Goal: Task Accomplishment & Management: Use online tool/utility

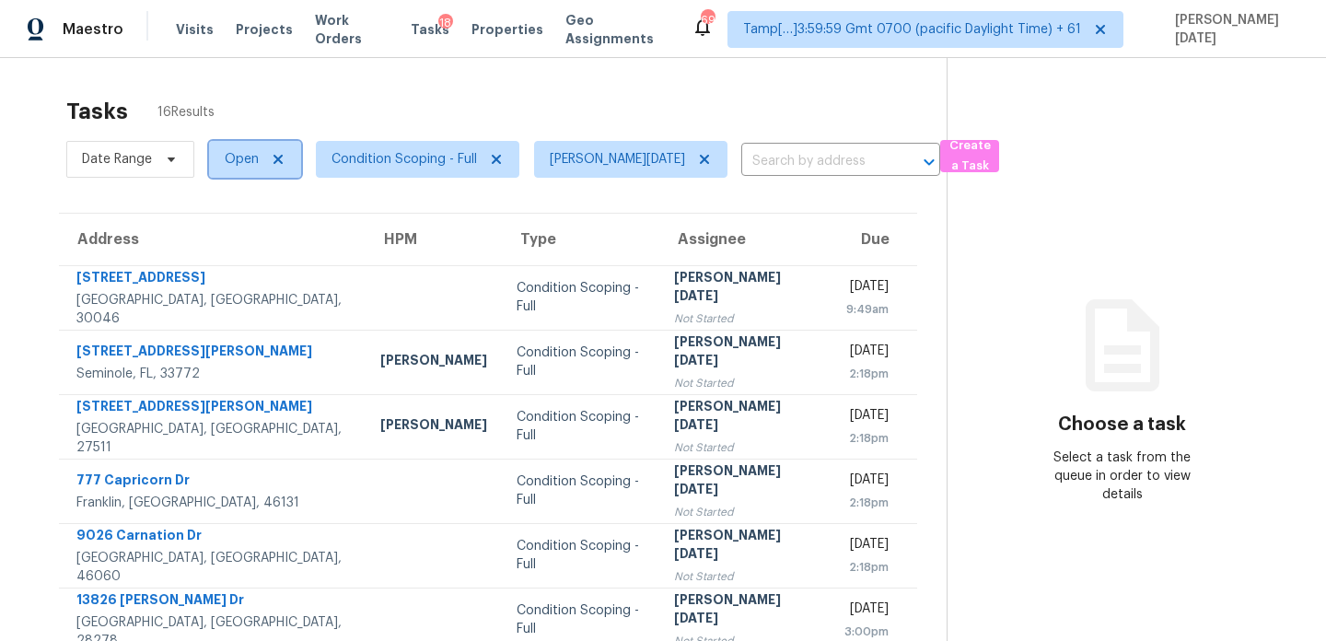
click at [238, 166] on span "Open" at bounding box center [242, 159] width 34 height 18
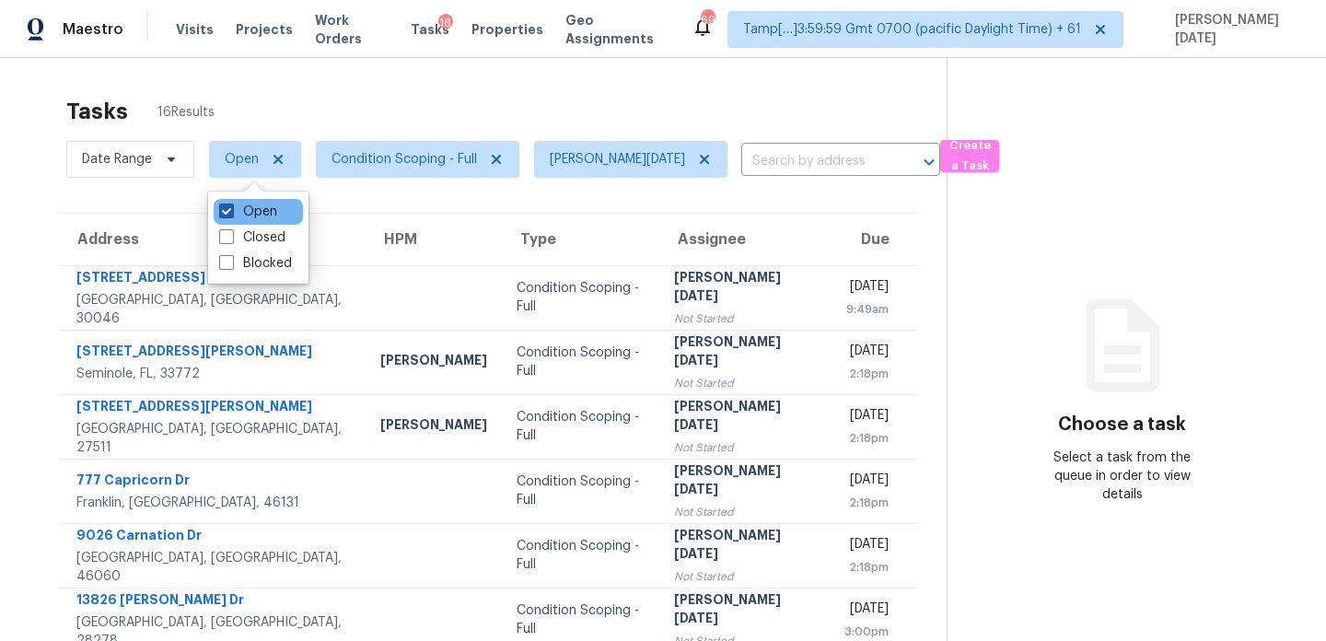
click at [245, 214] on label "Open" at bounding box center [248, 212] width 58 height 18
click at [231, 214] on input "Open" at bounding box center [225, 209] width 12 height 12
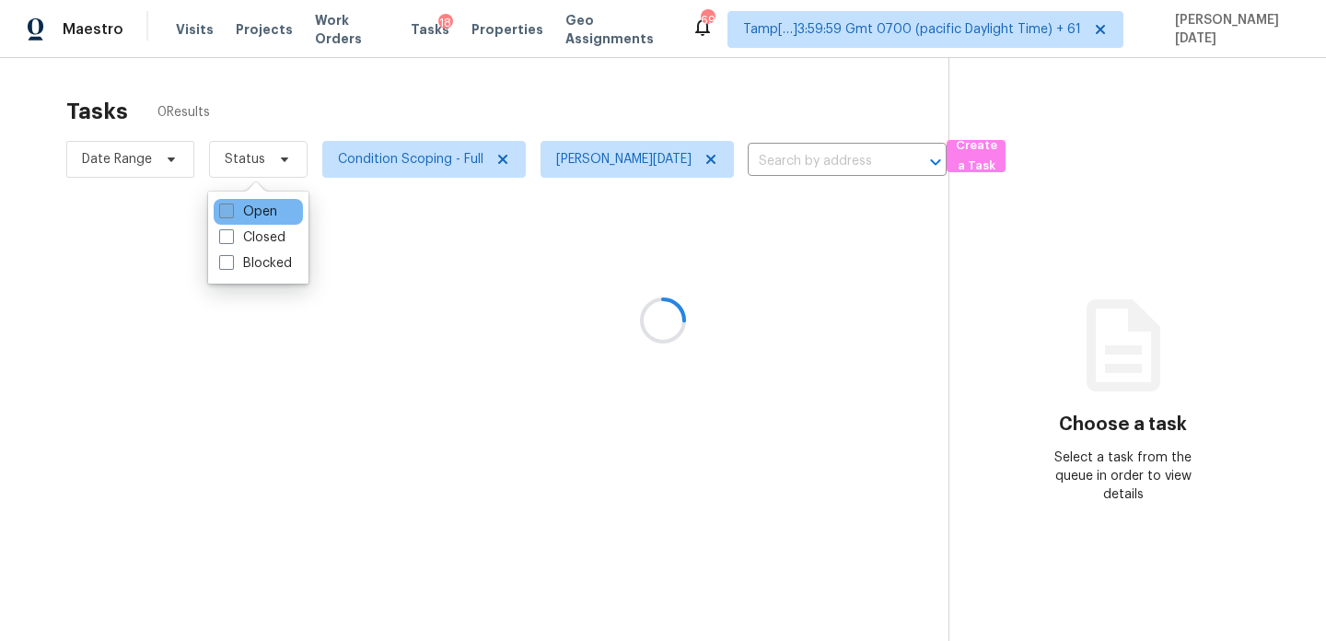
click at [245, 214] on label "Open" at bounding box center [248, 212] width 58 height 18
click at [231, 214] on input "Open" at bounding box center [225, 209] width 12 height 12
checkbox input "true"
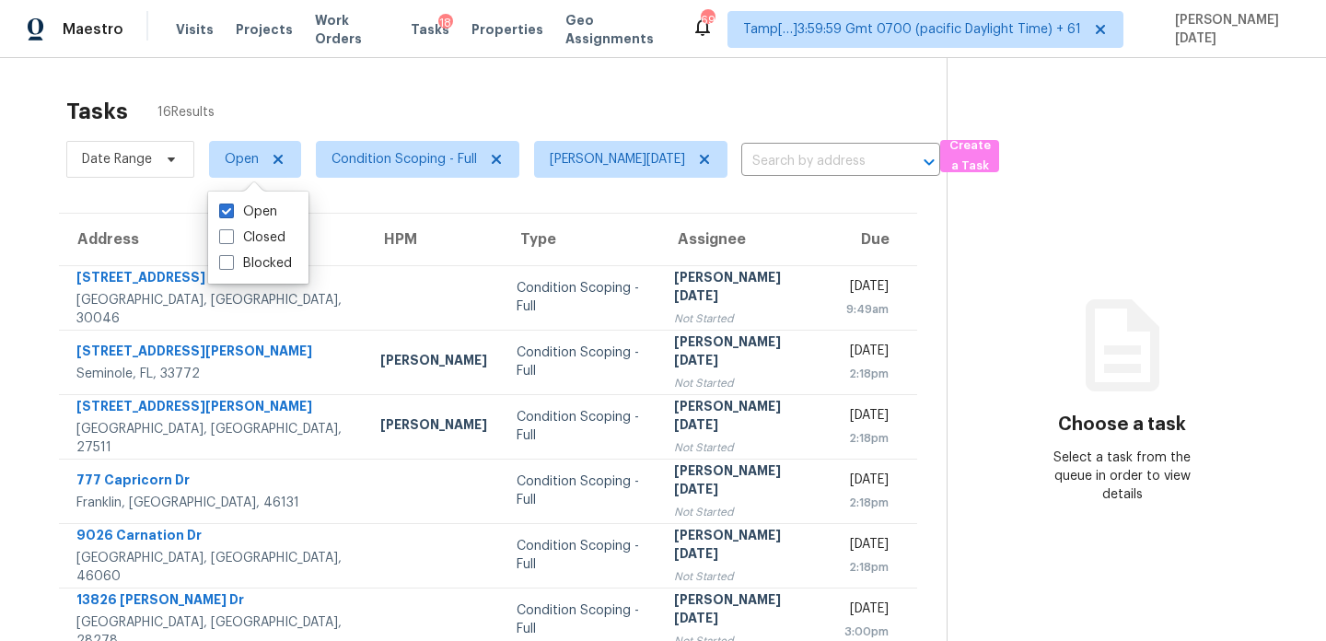
click at [402, 92] on div "Tasks 16 Results" at bounding box center [506, 111] width 880 height 48
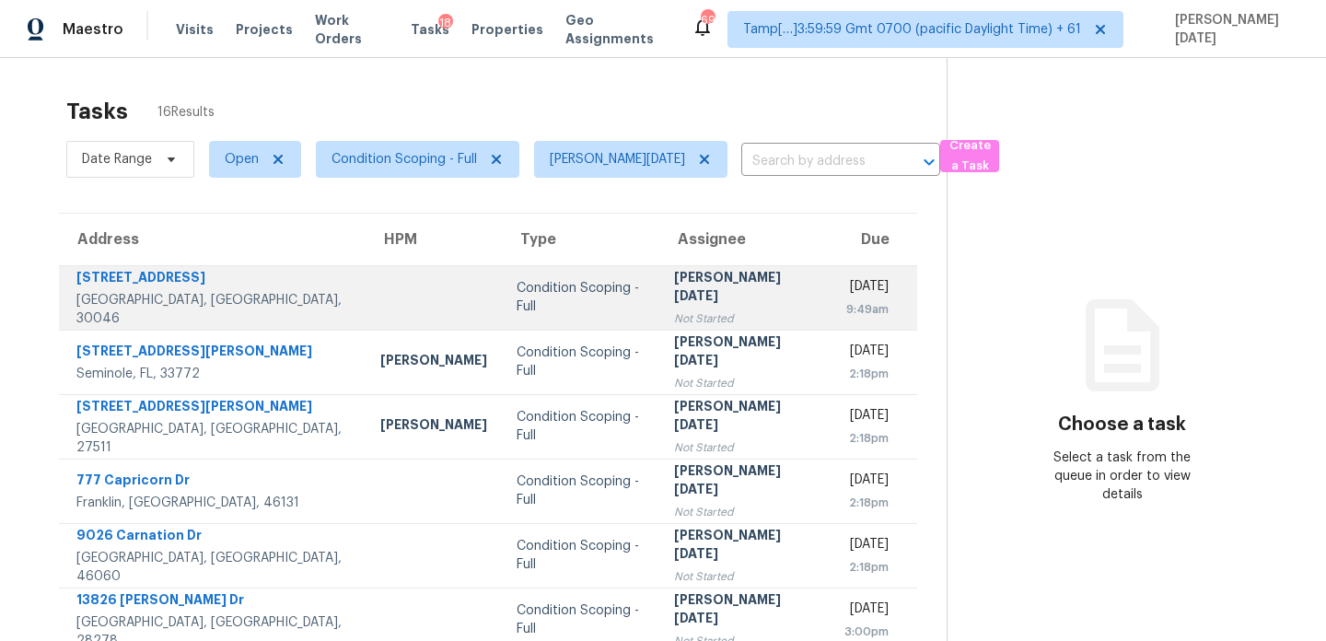
click at [578, 272] on td "Condition Scoping - Full" at bounding box center [580, 297] width 157 height 64
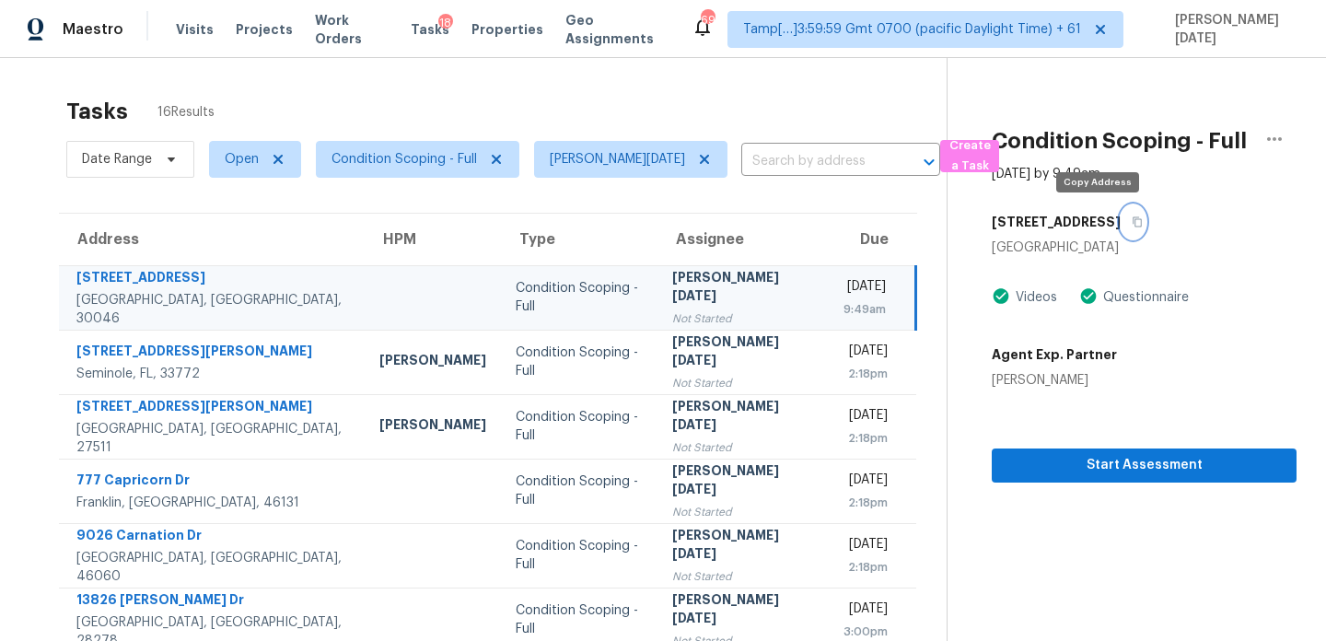
click at [1132, 226] on icon "button" at bounding box center [1137, 221] width 11 height 11
click at [1132, 223] on icon "button" at bounding box center [1137, 221] width 11 height 11
